Goal: Transaction & Acquisition: Obtain resource

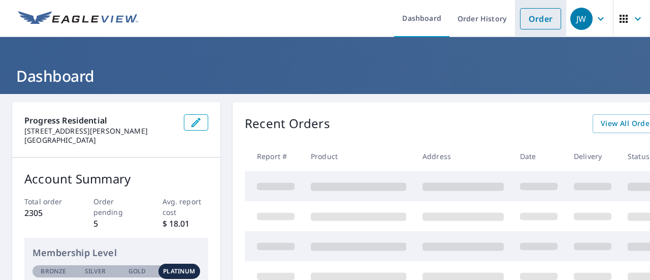
click at [532, 13] on link "Order" at bounding box center [540, 18] width 41 height 21
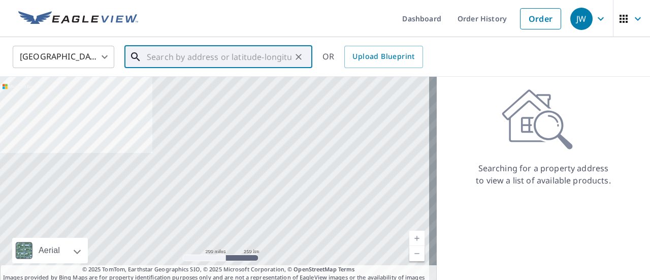
click at [185, 52] on input "text" at bounding box center [219, 57] width 145 height 28
paste input "[STREET_ADDRESS][PERSON_NAME]"
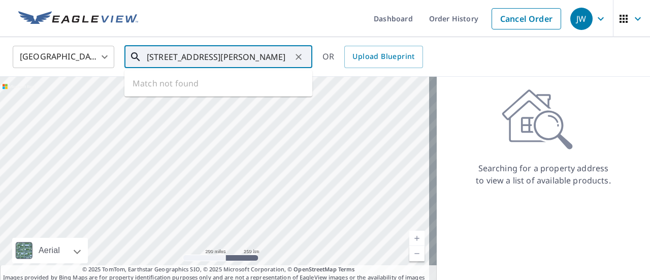
scroll to position [0, 17]
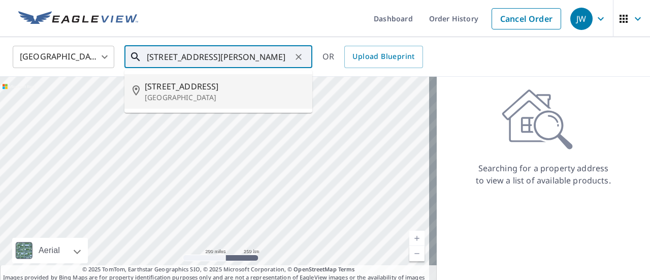
click at [192, 86] on span "[STREET_ADDRESS]" at bounding box center [224, 86] width 159 height 12
type input "[STREET_ADDRESS][PERSON_NAME]"
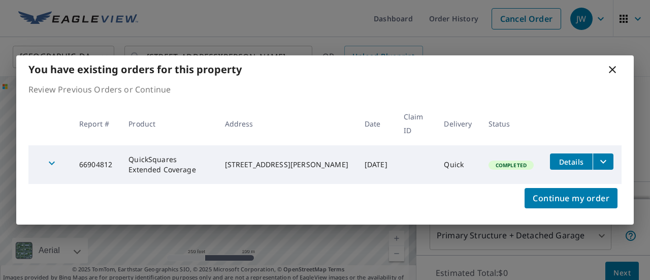
click at [565, 160] on span "Details" at bounding box center [571, 162] width 30 height 10
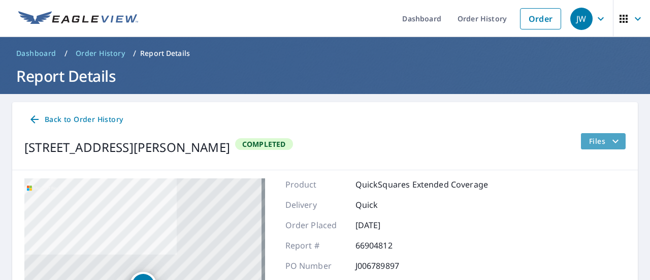
click at [600, 146] on span "Files" at bounding box center [605, 141] width 32 height 12
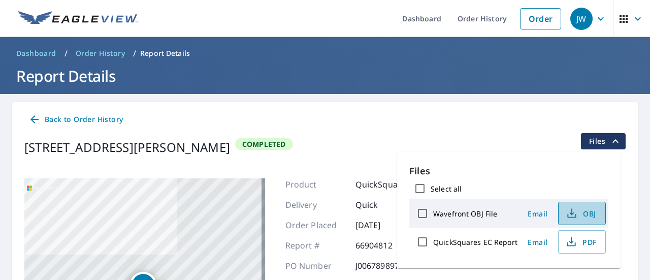
click at [580, 211] on span "OBJ" at bounding box center [580, 213] width 32 height 12
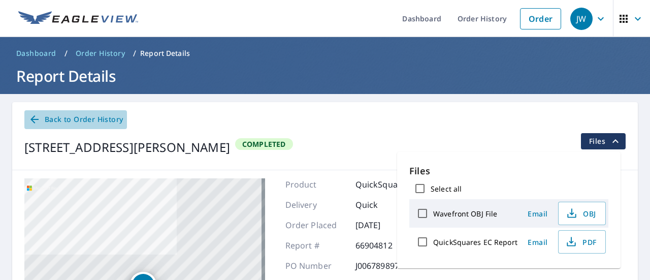
click at [32, 123] on icon at bounding box center [34, 119] width 12 height 12
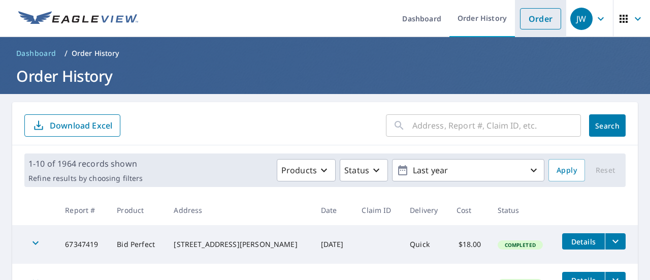
click at [538, 14] on link "Order" at bounding box center [540, 18] width 41 height 21
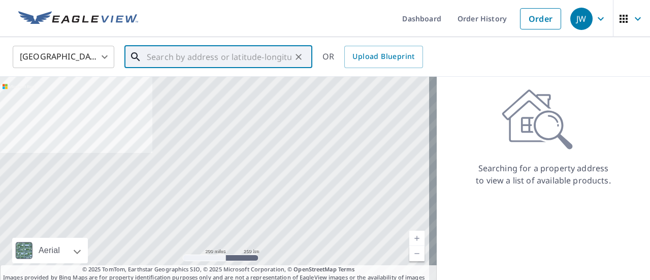
click at [187, 60] on input "text" at bounding box center [219, 57] width 145 height 28
paste input "[STREET_ADDRESS][PERSON_NAME]"
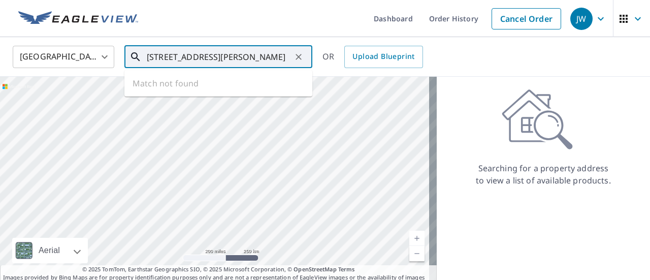
scroll to position [0, 17]
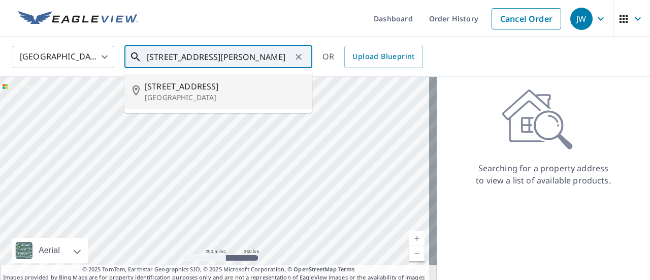
click at [189, 87] on span "[STREET_ADDRESS]" at bounding box center [224, 86] width 159 height 12
type input "[STREET_ADDRESS][PERSON_NAME]"
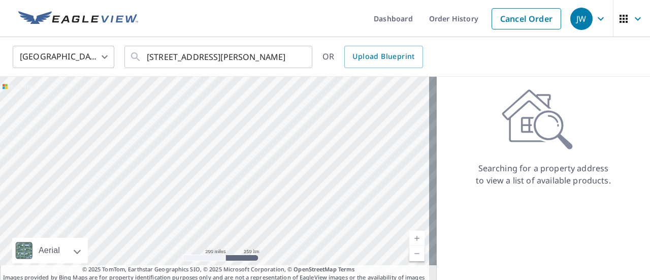
scroll to position [0, 0]
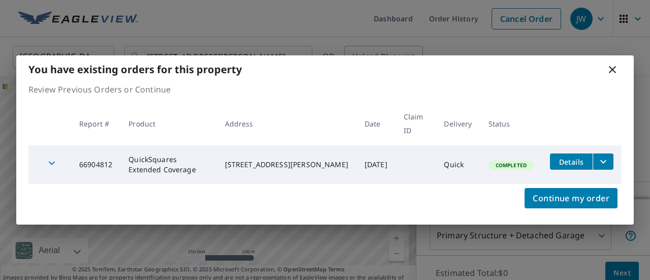
click at [613, 71] on icon at bounding box center [612, 69] width 7 height 7
